Goal: Check status

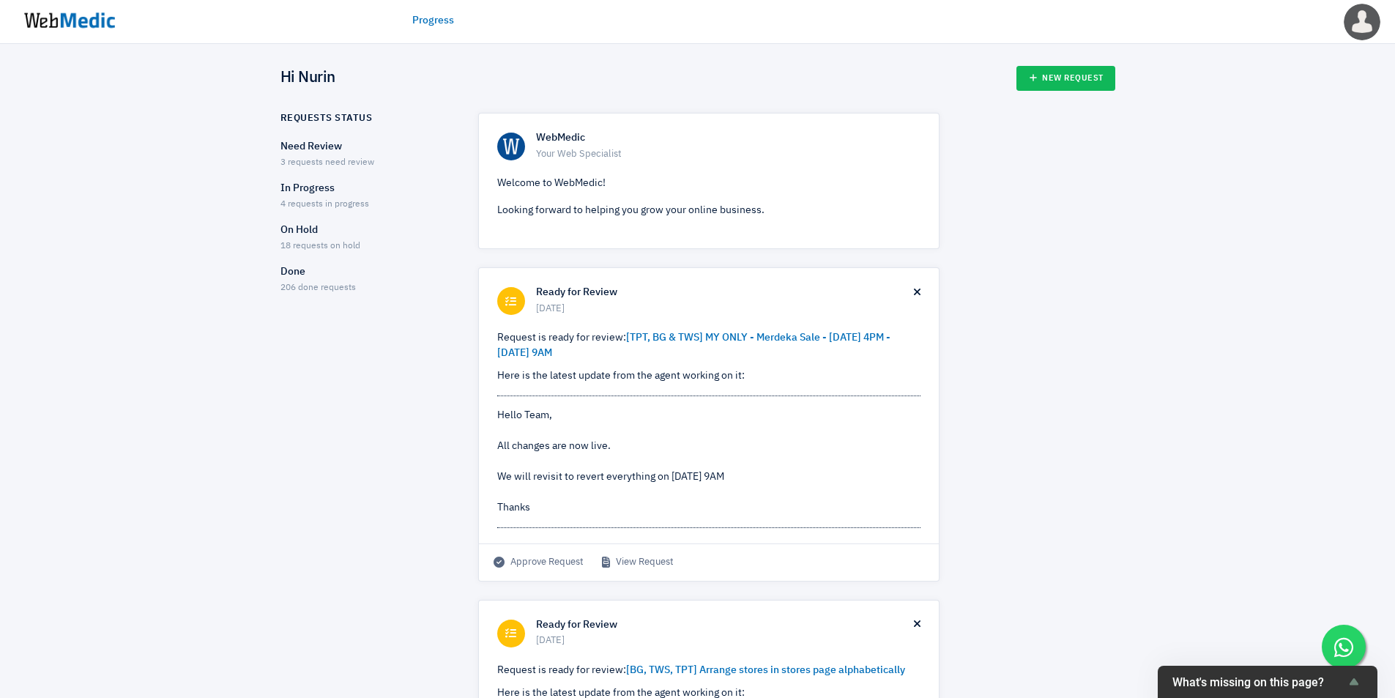
drag, startPoint x: 431, startPoint y: 489, endPoint x: 400, endPoint y: 361, distance: 131.8
click at [351, 145] on p "Need Review" at bounding box center [366, 146] width 172 height 15
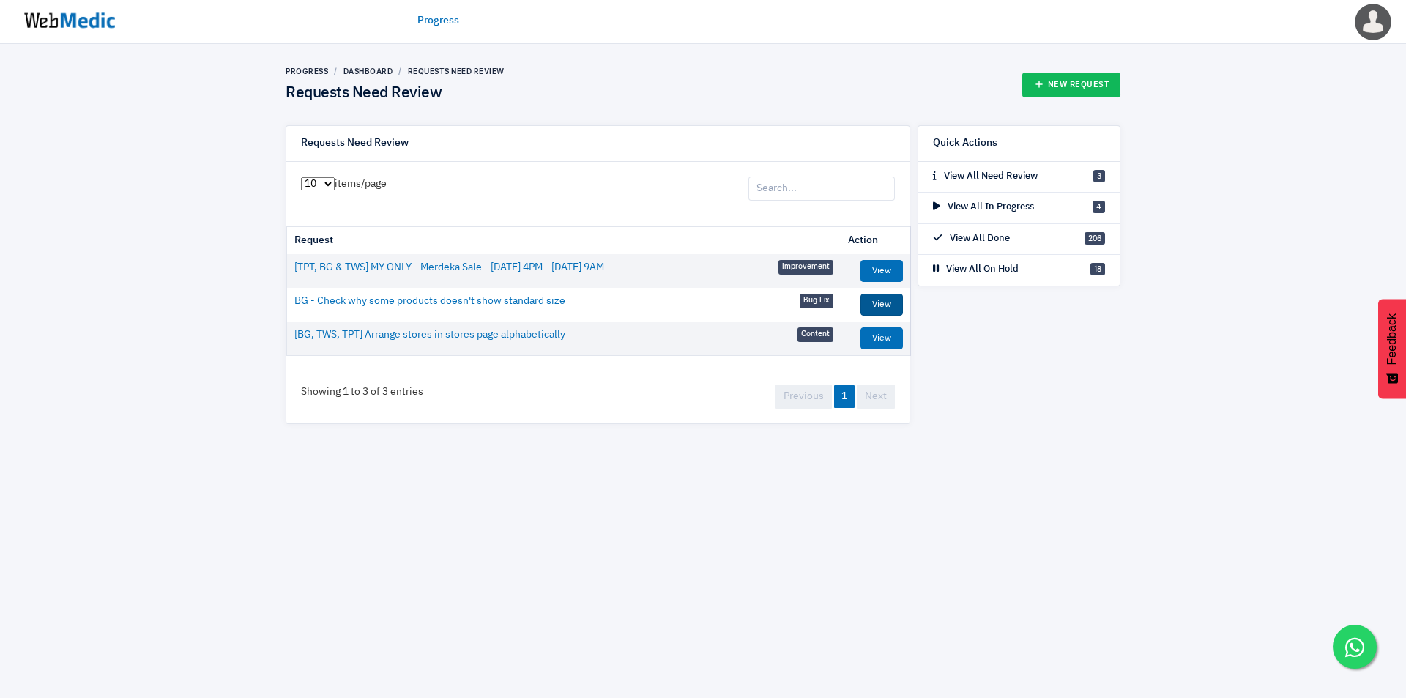
click at [880, 307] on link "View" at bounding box center [882, 305] width 42 height 22
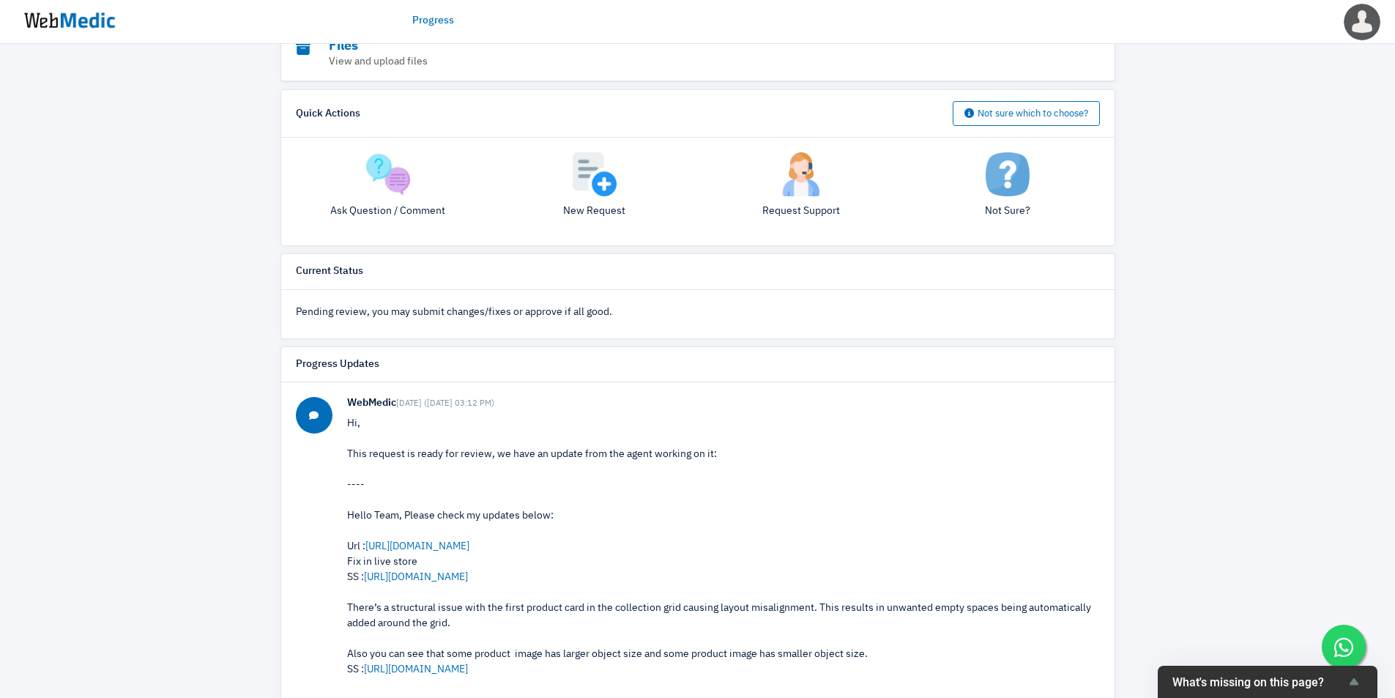
scroll to position [327, 0]
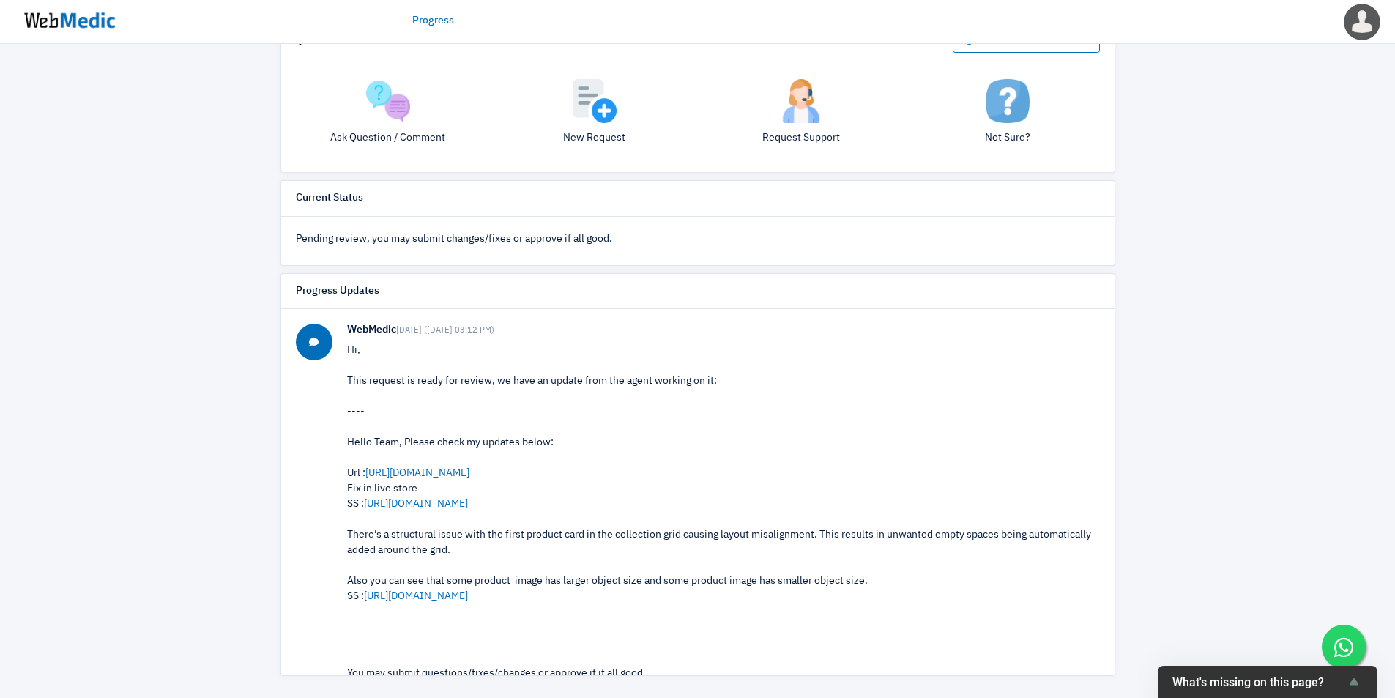
click at [624, 380] on p "Hi, This request is ready for review, we have an update from the agent working …" at bounding box center [723, 543] width 753 height 400
click at [469, 474] on link "[URL][DOMAIN_NAME]" at bounding box center [417, 473] width 104 height 10
